Goal: Task Accomplishment & Management: Use online tool/utility

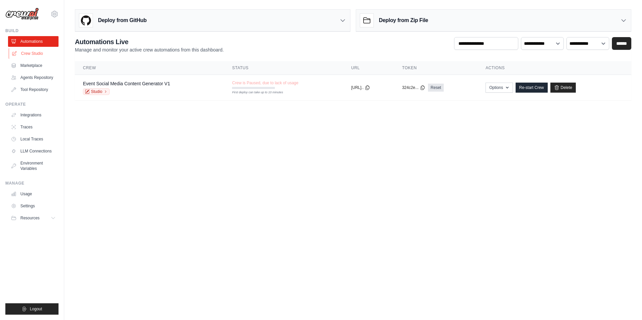
click at [25, 53] on link "Crew Studio" at bounding box center [34, 53] width 50 height 11
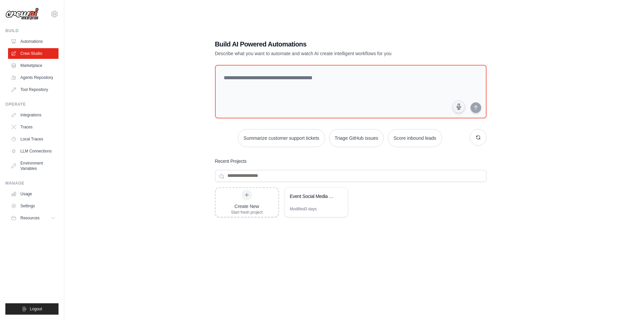
click at [20, 14] on img at bounding box center [21, 14] width 33 height 13
click at [31, 67] on link "Marketplace" at bounding box center [34, 65] width 50 height 11
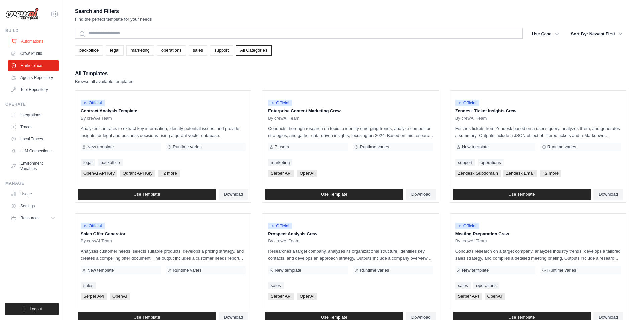
click at [23, 43] on link "Automations" at bounding box center [34, 41] width 50 height 11
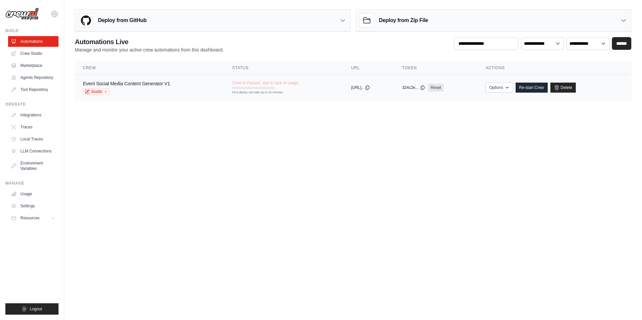
click at [243, 87] on div "Crew is Paused, due to lack of usage First deploy can take up to 10 minutes" at bounding box center [265, 84] width 66 height 9
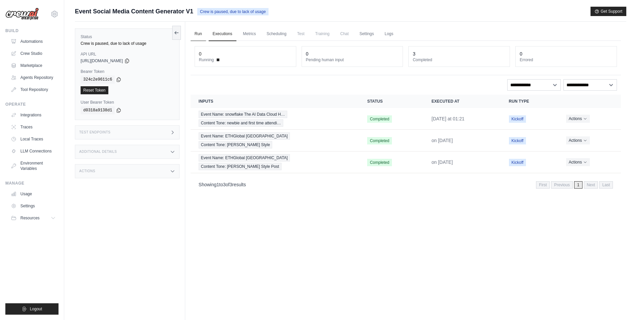
click at [199, 31] on link "Run" at bounding box center [198, 34] width 15 height 14
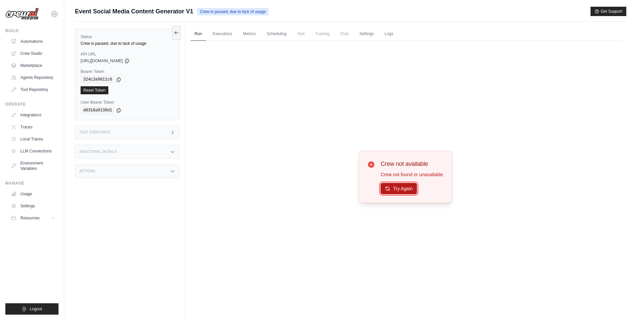
click at [392, 186] on button "Try Again" at bounding box center [398, 188] width 36 height 11
click at [346, 34] on span "Chat" at bounding box center [344, 33] width 16 height 13
click at [231, 12] on span "Crew is paused, due to lack of usage" at bounding box center [232, 11] width 71 height 7
click at [40, 55] on link "Crew Studio" at bounding box center [34, 53] width 50 height 11
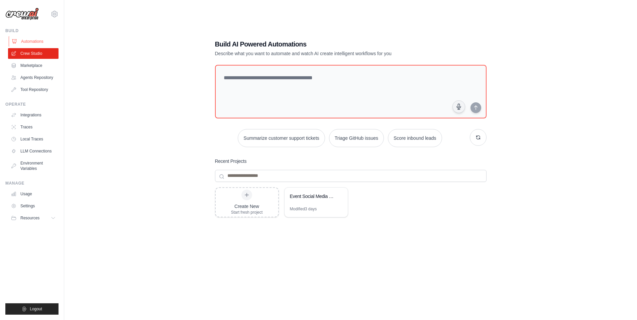
click at [20, 38] on link "Automations" at bounding box center [34, 41] width 50 height 11
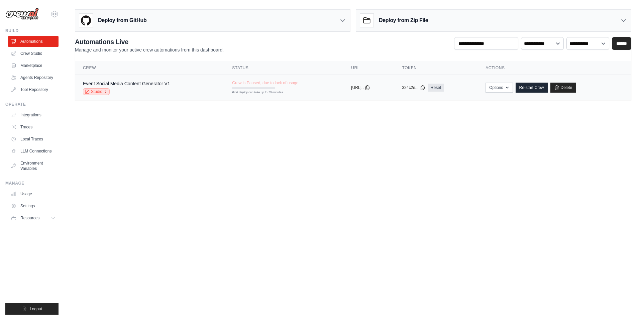
click at [106, 92] on icon at bounding box center [105, 92] width 1 height 2
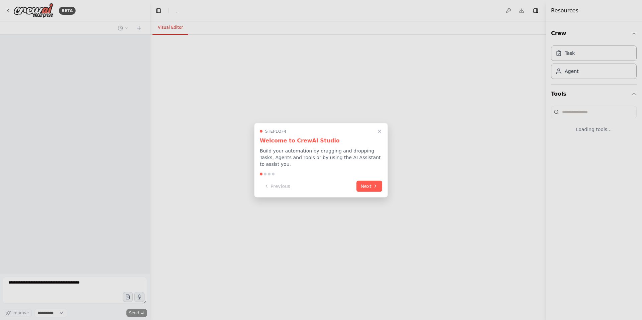
select select "****"
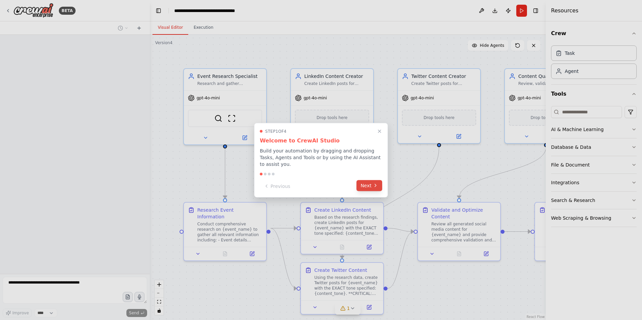
click at [366, 182] on button "Next" at bounding box center [369, 185] width 26 height 11
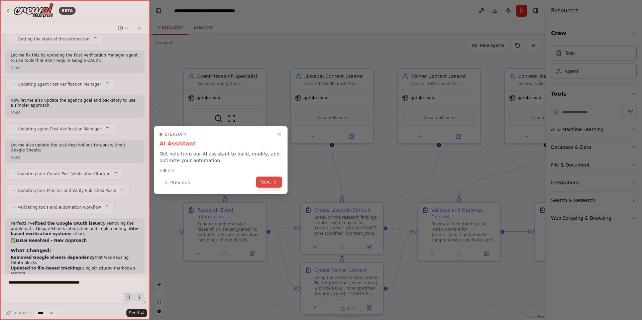
scroll to position [3217, 0]
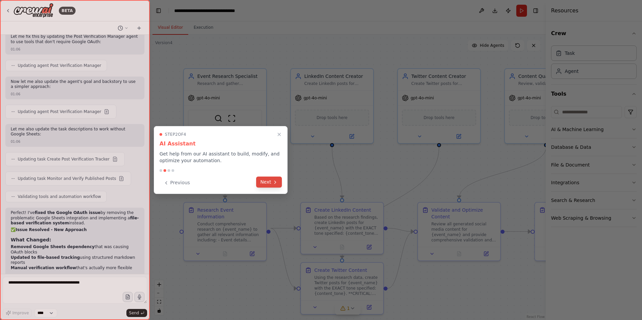
click at [262, 179] on button "Next" at bounding box center [269, 181] width 26 height 11
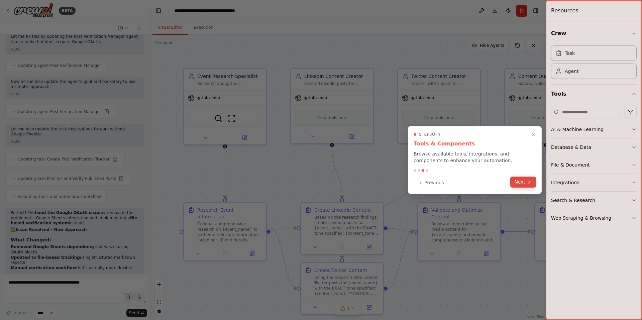
click at [528, 178] on button "Next" at bounding box center [523, 181] width 26 height 11
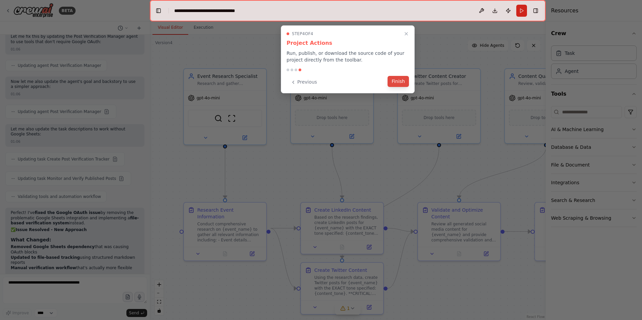
click at [400, 83] on button "Finish" at bounding box center [397, 81] width 21 height 11
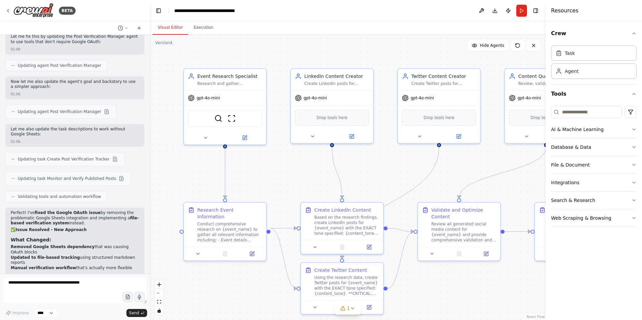
click at [636, 12] on div "Resources" at bounding box center [593, 10] width 96 height 21
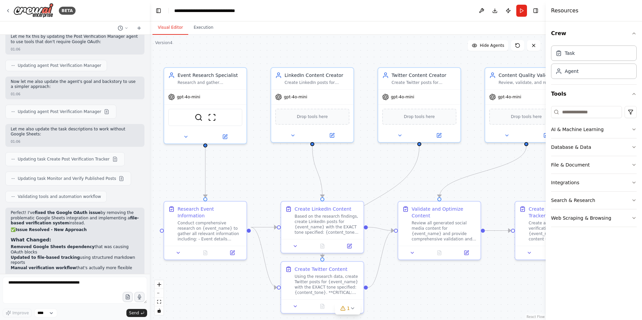
drag, startPoint x: 379, startPoint y: 55, endPoint x: 361, endPoint y: 54, distance: 18.4
click at [361, 54] on div ".deletable-edge-delete-btn { width: 20px; height: 20px; border: 0px solid #ffff…" at bounding box center [348, 177] width 396 height 285
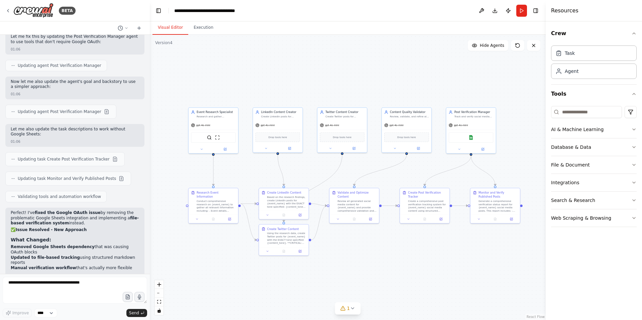
drag, startPoint x: 352, startPoint y: 97, endPoint x: 303, endPoint y: 90, distance: 49.6
click at [303, 90] on div ".deletable-edge-delete-btn { width: 20px; height: 20px; border: 0px solid #ffff…" at bounding box center [348, 177] width 396 height 285
click at [535, 11] on button "Toggle Right Sidebar" at bounding box center [535, 10] width 9 height 9
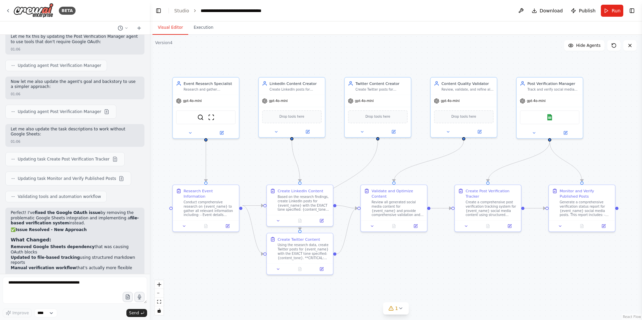
drag, startPoint x: 336, startPoint y: 182, endPoint x: 408, endPoint y: 151, distance: 79.3
click at [408, 151] on div ".deletable-edge-delete-btn { width: 20px; height: 20px; border: 0px solid #ffff…" at bounding box center [396, 177] width 492 height 285
drag, startPoint x: 408, startPoint y: 151, endPoint x: 391, endPoint y: 159, distance: 19.4
click at [391, 159] on div ".deletable-edge-delete-btn { width: 20px; height: 20px; border: 0px solid #ffff…" at bounding box center [396, 177] width 492 height 285
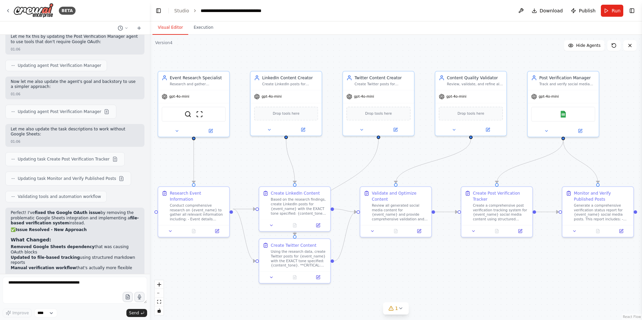
click at [392, 159] on div ".deletable-edge-delete-btn { width: 20px; height: 20px; border: 0px solid #ffff…" at bounding box center [396, 177] width 492 height 285
